Goal: Information Seeking & Learning: Learn about a topic

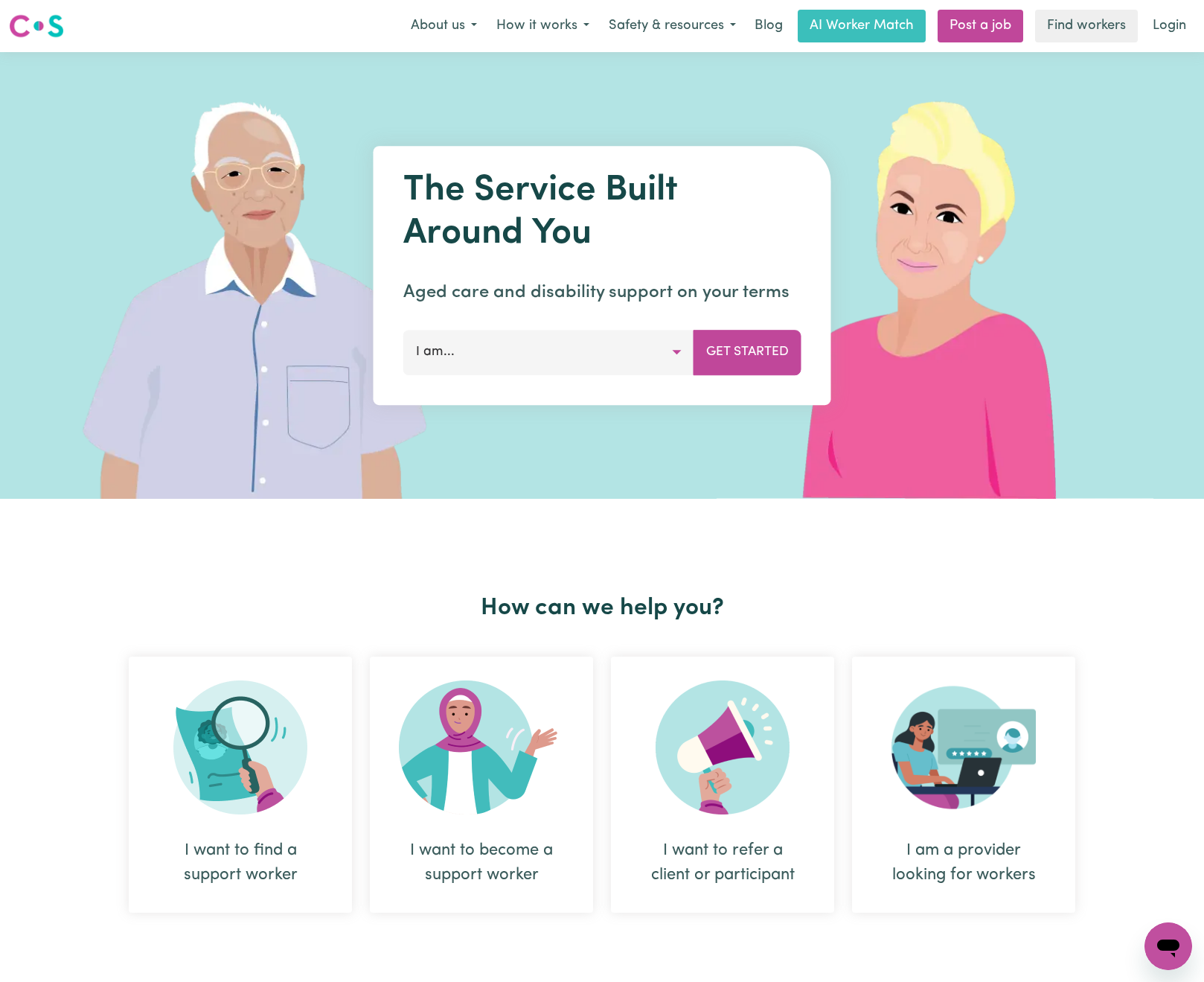
click at [223, 804] on img at bounding box center [241, 747] width 134 height 134
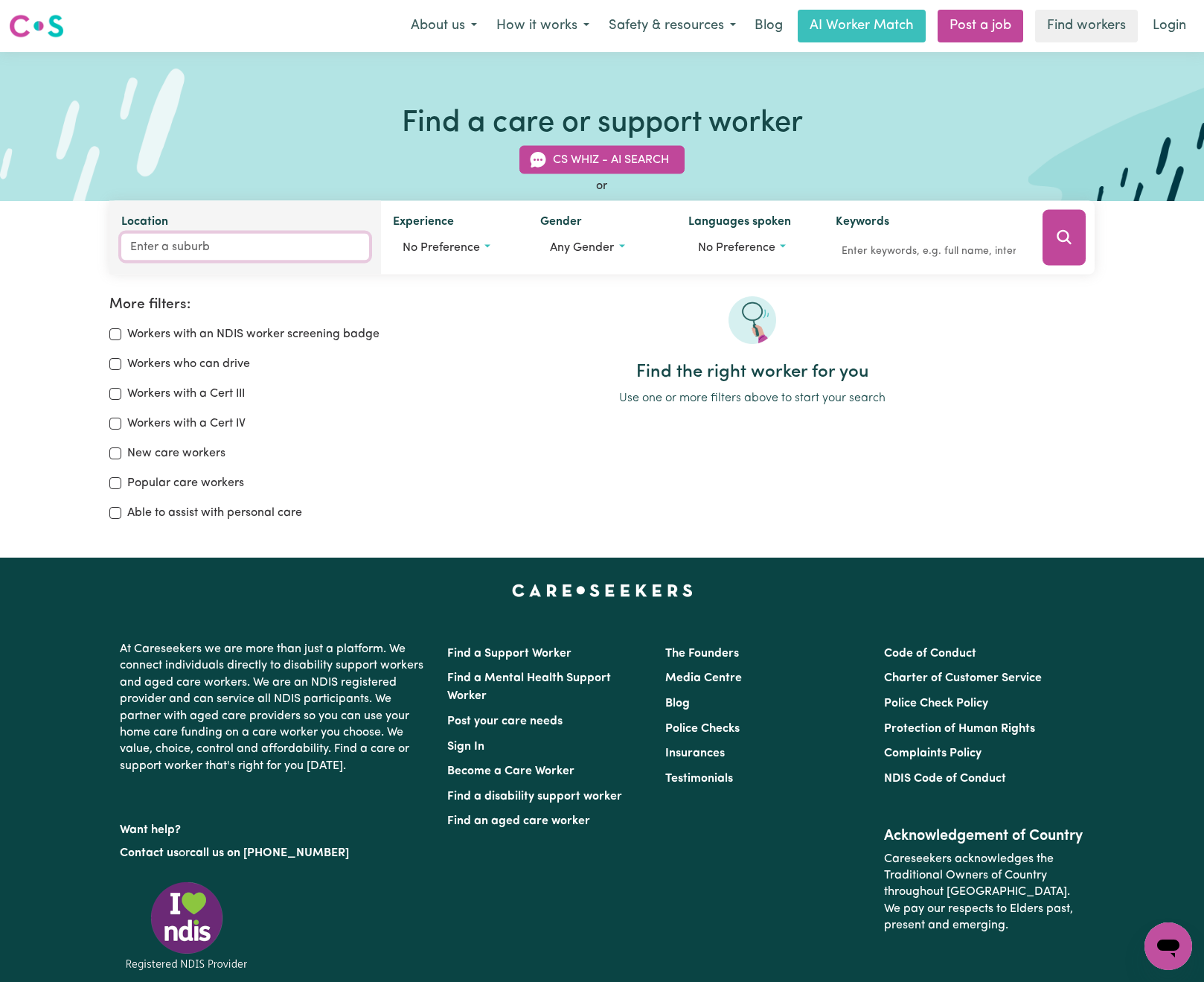
click at [280, 251] on input "Location" at bounding box center [245, 246] width 247 height 26
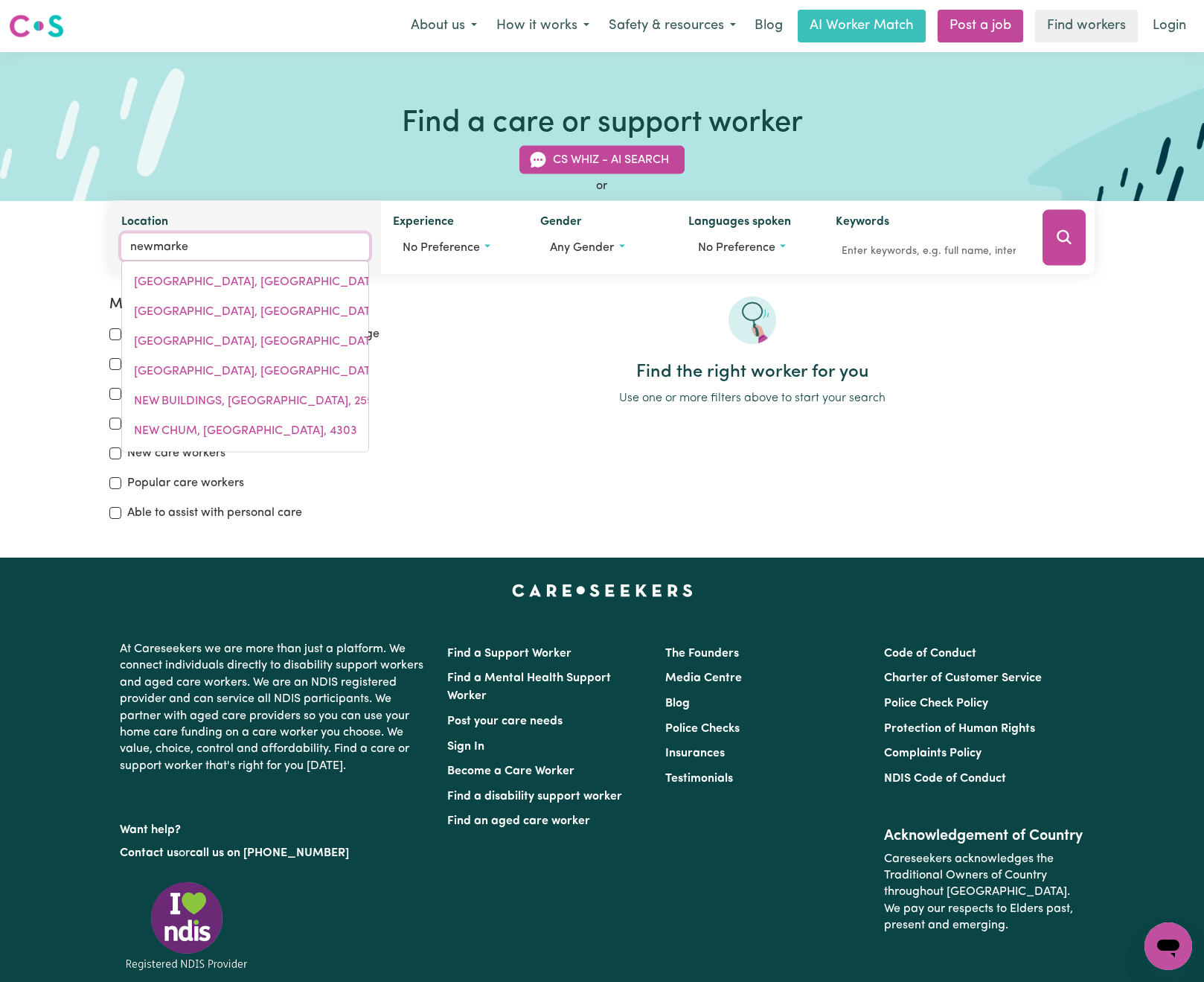
type input "newmarket"
type input "newmarket, [GEOGRAPHIC_DATA], 4051"
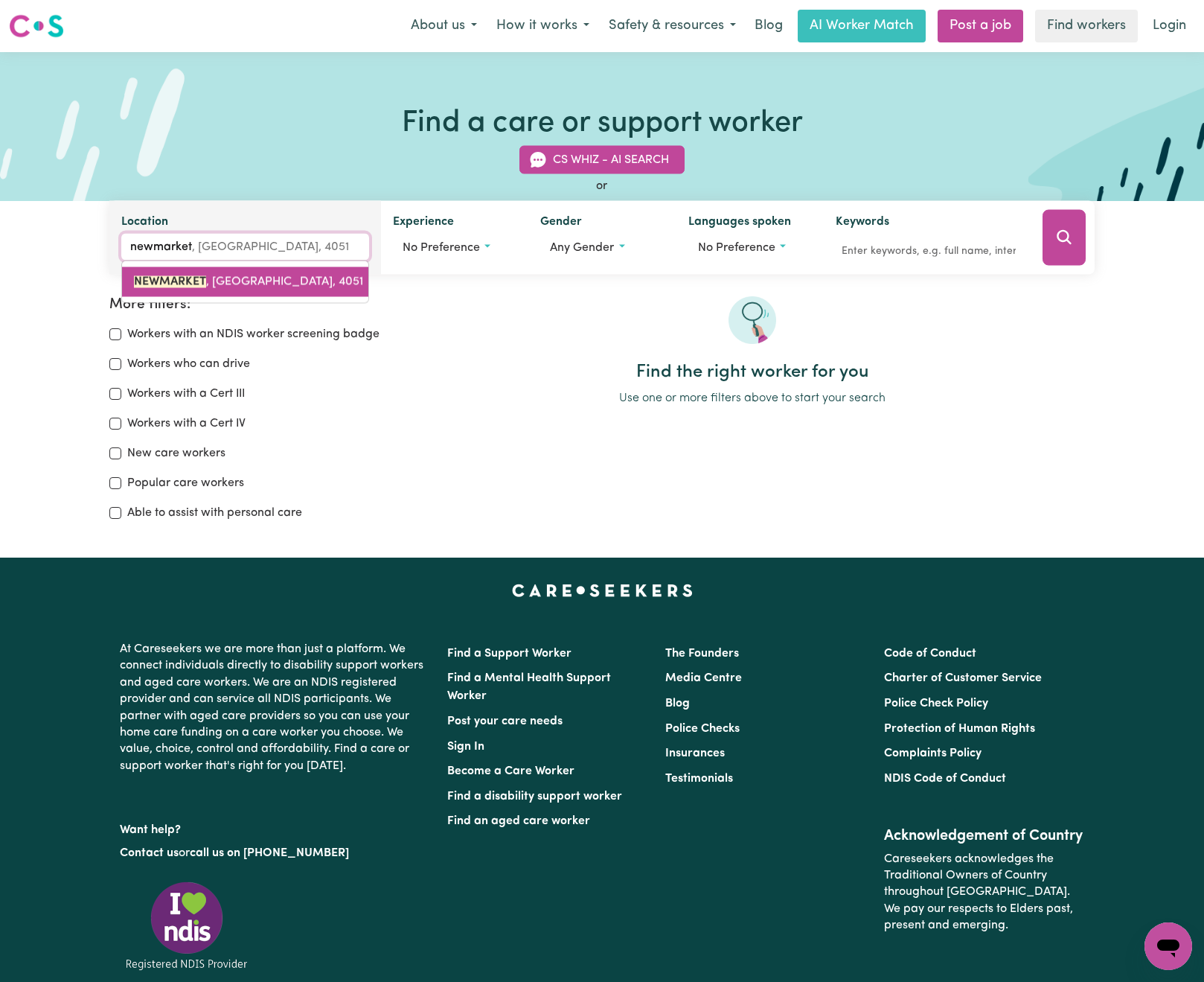
click at [276, 270] on link "[GEOGRAPHIC_DATA] , [GEOGRAPHIC_DATA], 4051" at bounding box center [245, 282] width 246 height 30
click at [1057, 247] on button "Search" at bounding box center [1064, 237] width 43 height 56
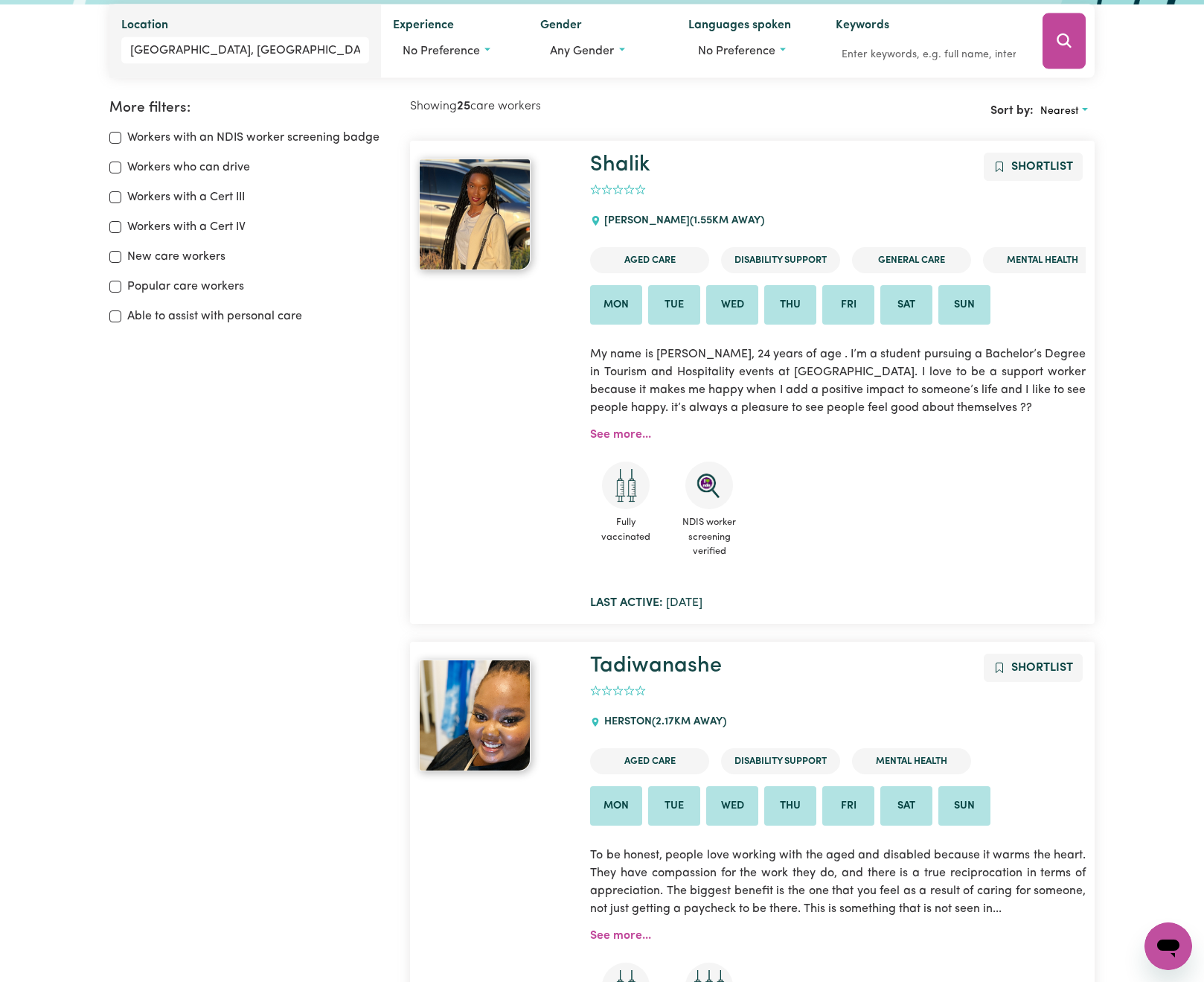
scroll to position [198, 0]
click at [634, 164] on link "Shalik" at bounding box center [620, 163] width 60 height 22
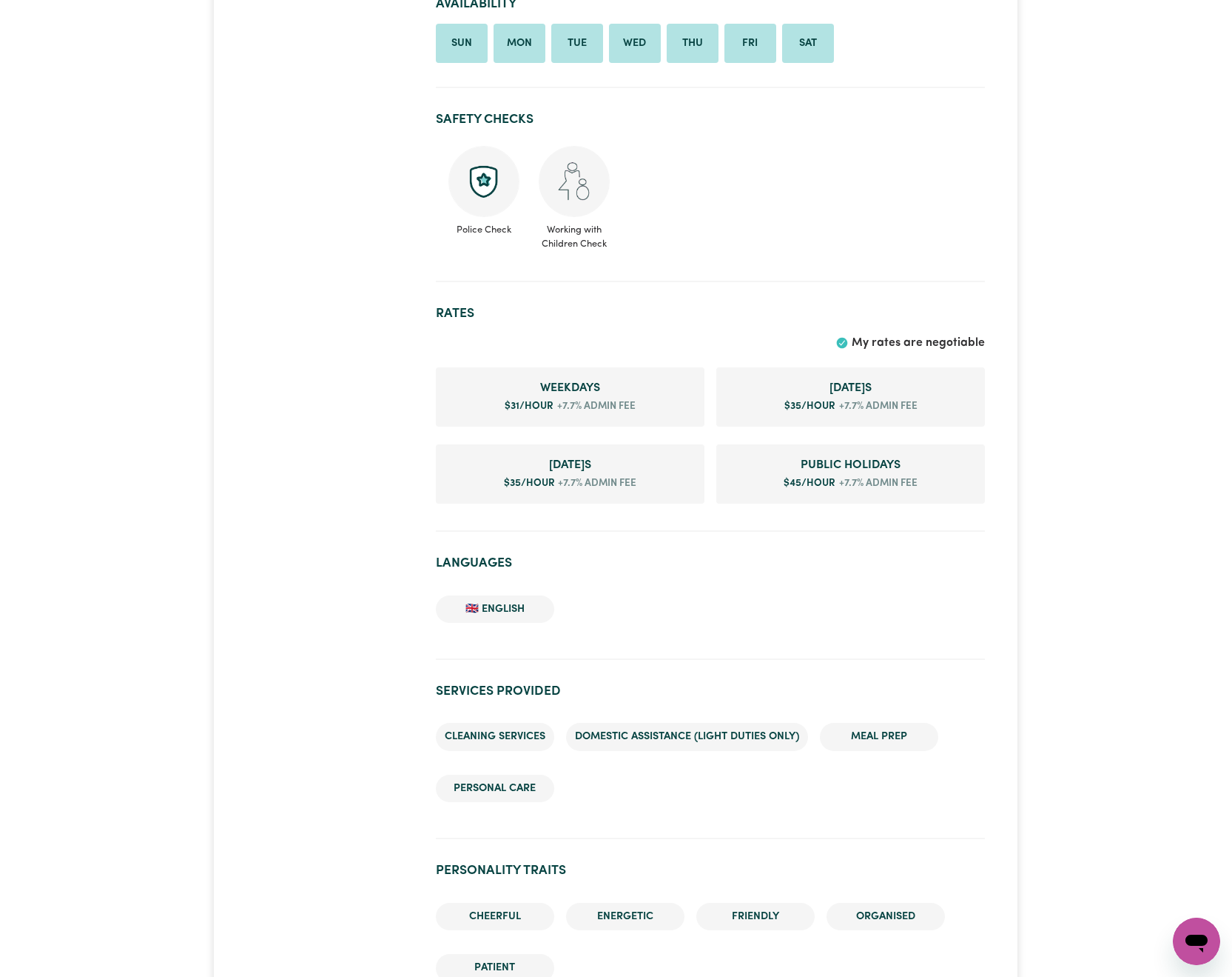
scroll to position [750, 0]
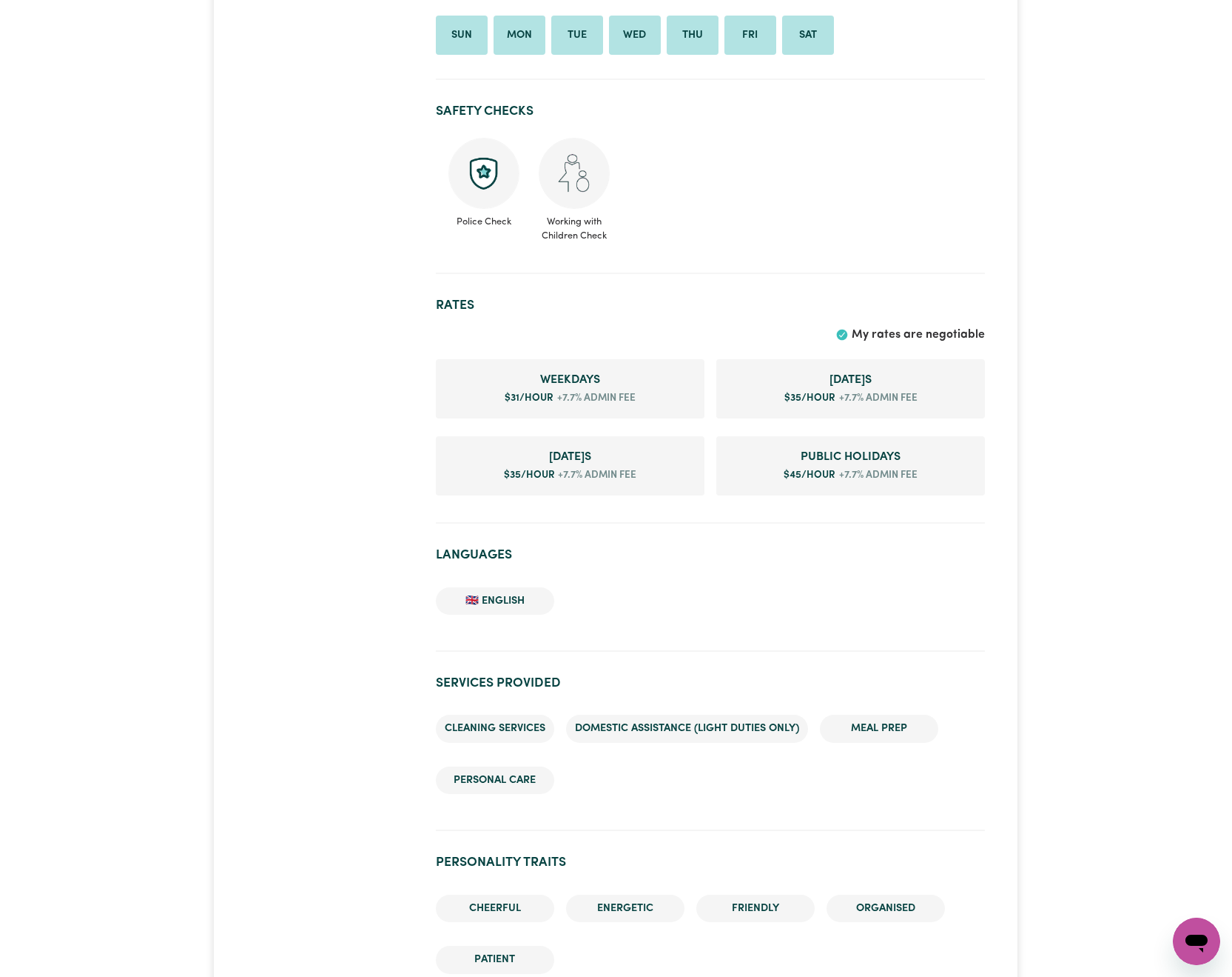
click at [888, 466] on span "Public Holiday s" at bounding box center [851, 457] width 245 height 18
click at [894, 488] on li "Public Holiday s $ 45 /hour +7.7% admin fee" at bounding box center [851, 465] width 269 height 59
